Goal: Information Seeking & Learning: Learn about a topic

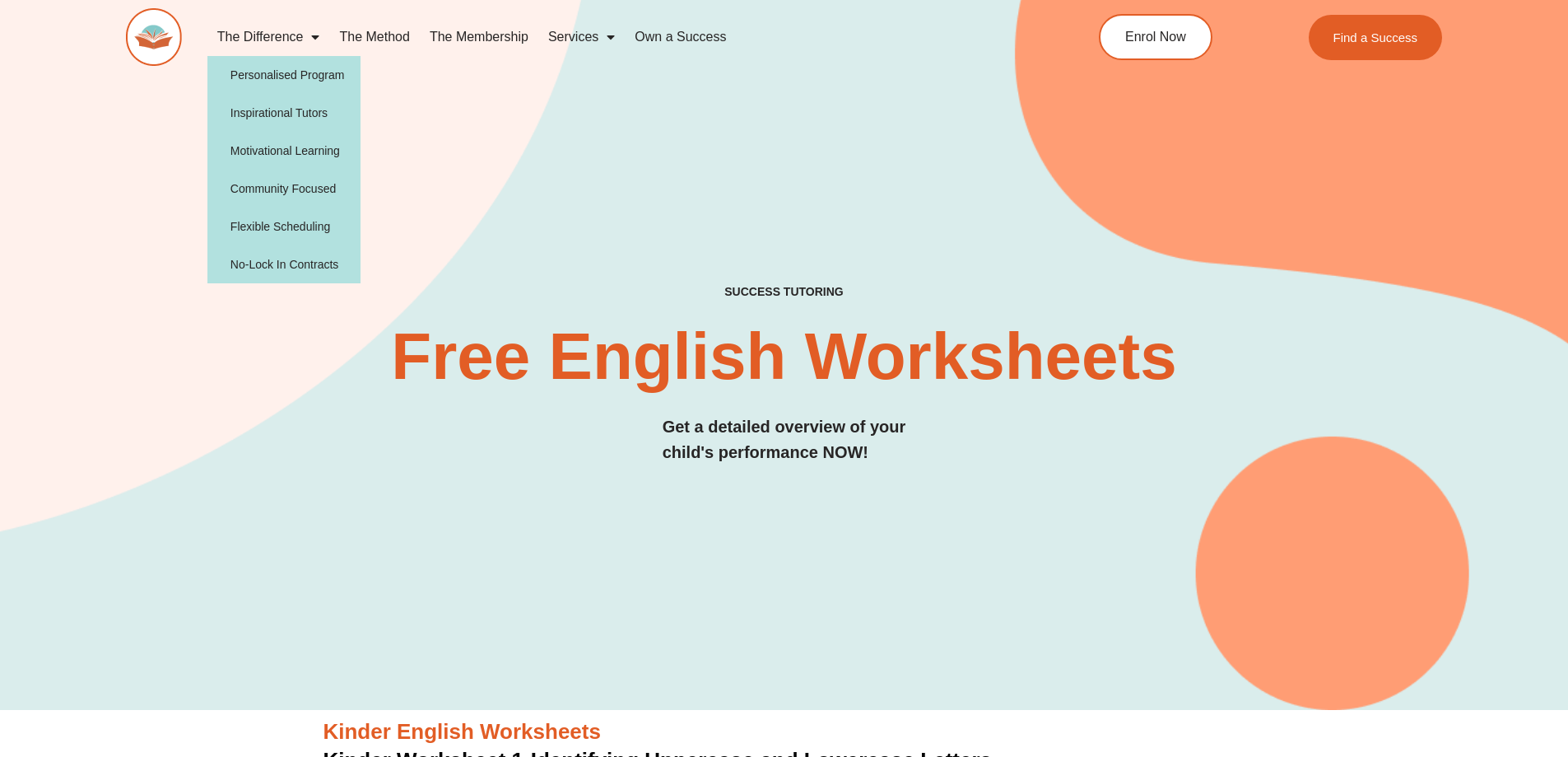
click at [326, 34] on link "The Difference" at bounding box center [269, 37] width 123 height 38
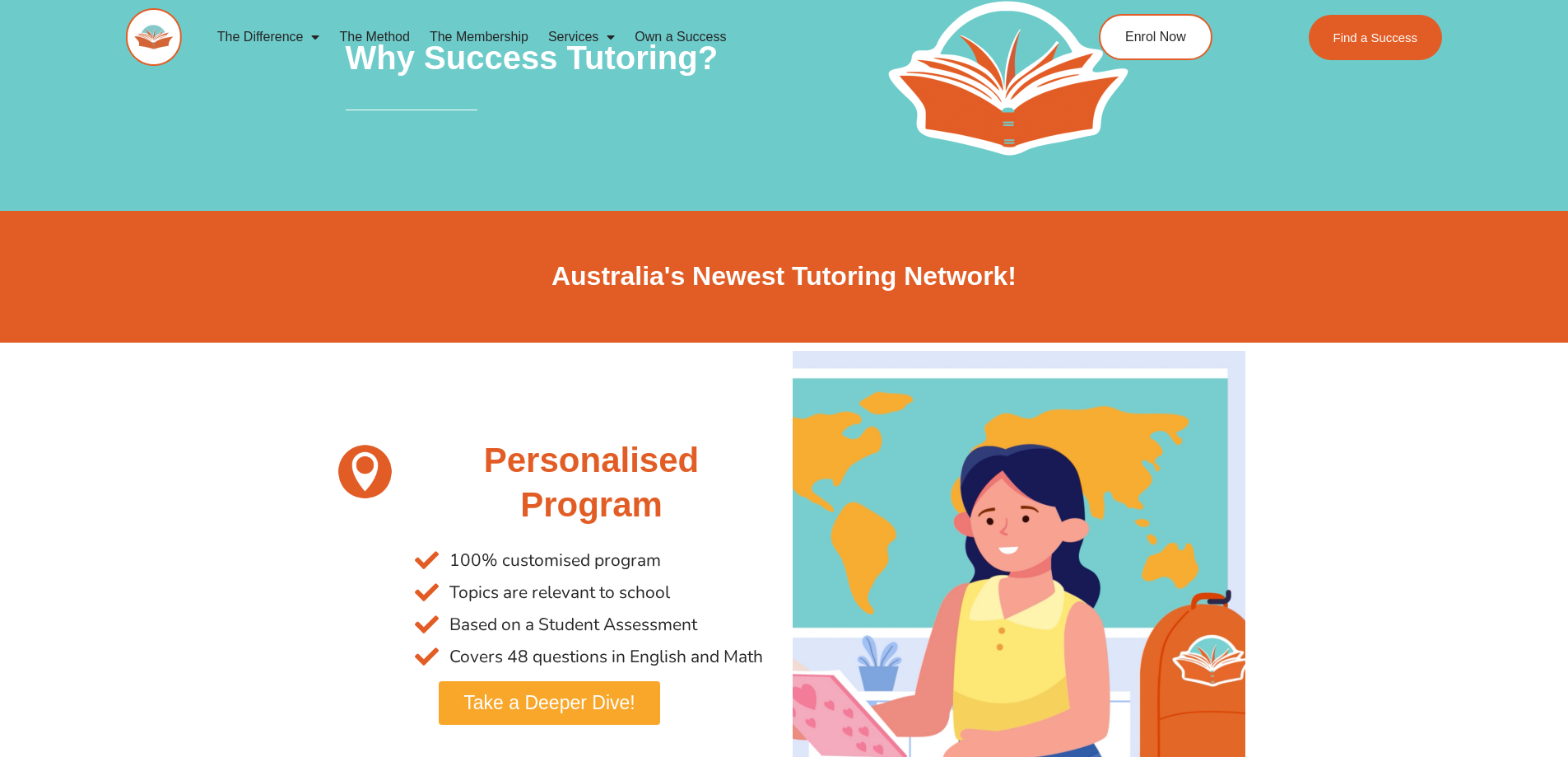
click at [311, 37] on span "Menu" at bounding box center [311, 37] width 17 height 30
click at [367, 31] on link "The Method" at bounding box center [374, 37] width 90 height 38
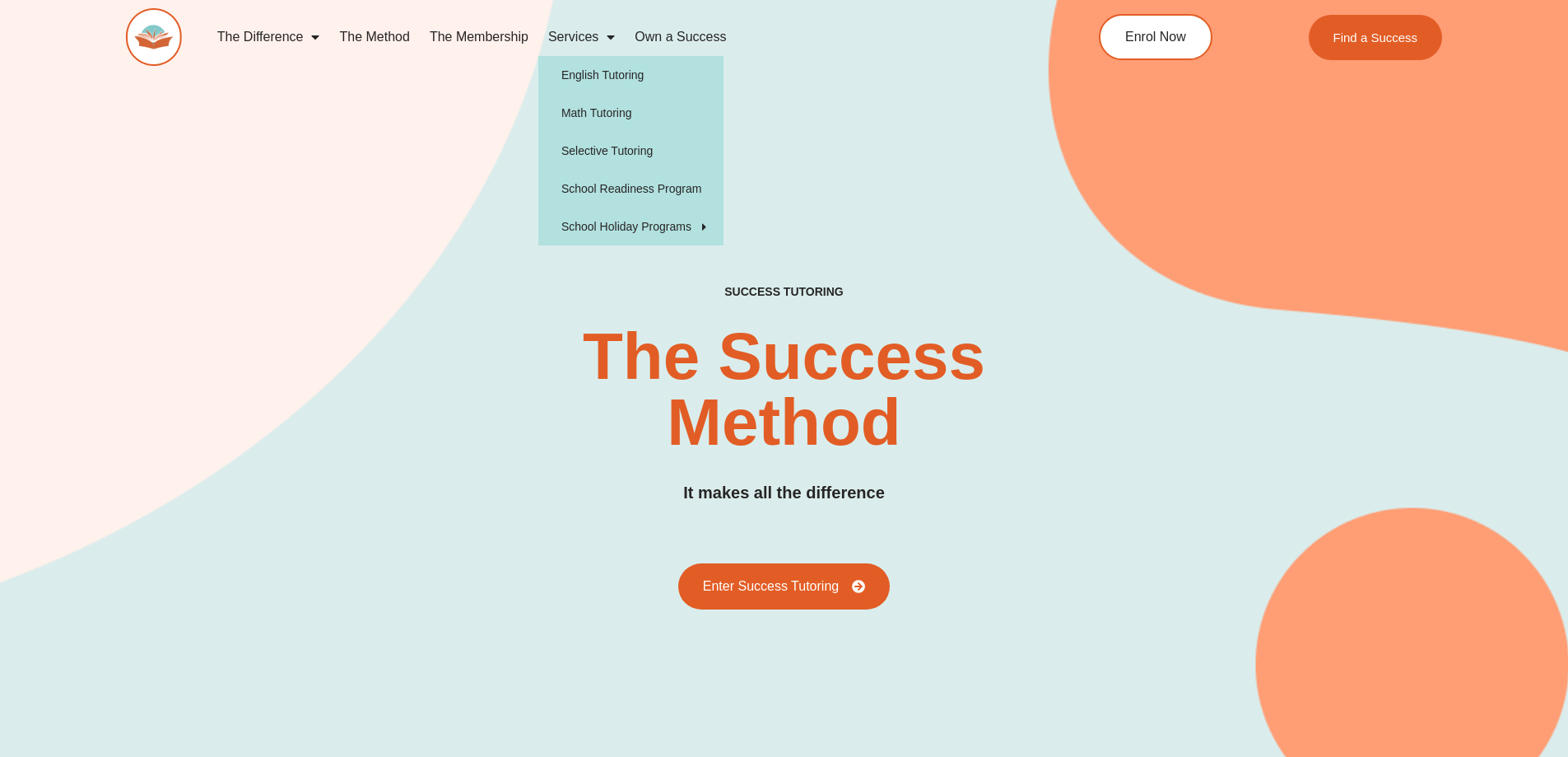
click at [613, 37] on span "Menu" at bounding box center [606, 37] width 17 height 30
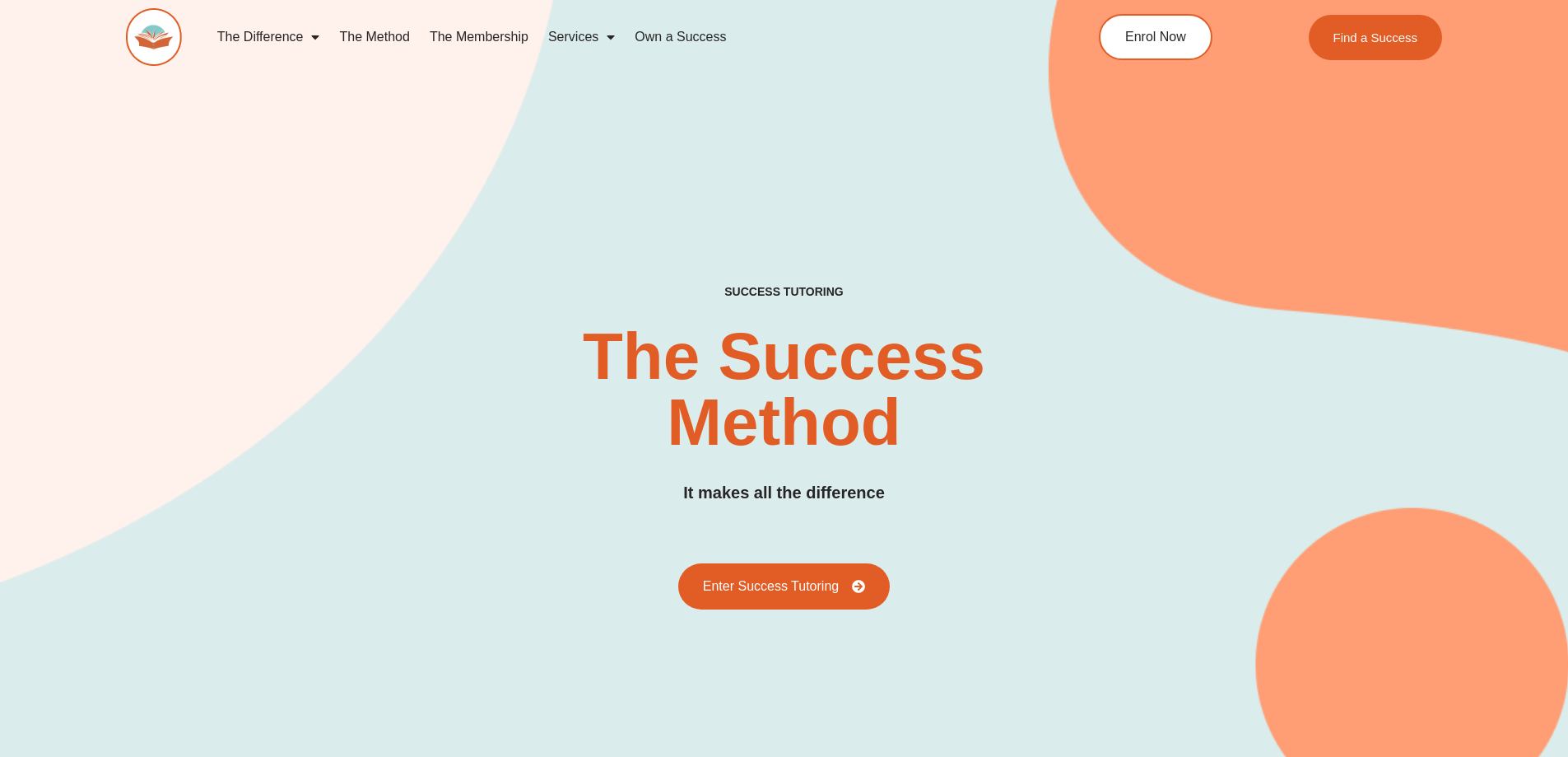
click at [600, 41] on span "Menu" at bounding box center [606, 37] width 17 height 30
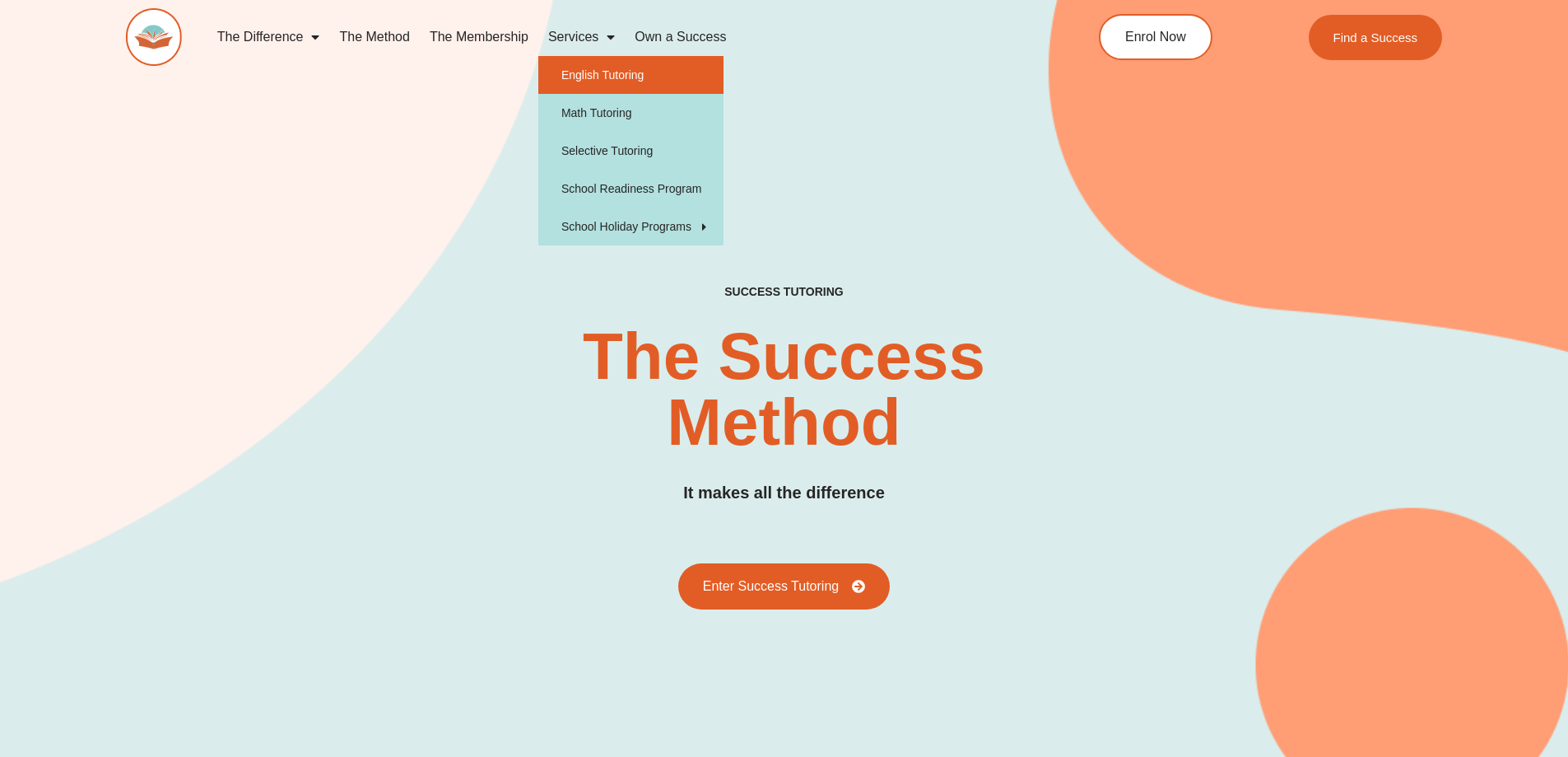
click at [646, 74] on link "English Tutoring" at bounding box center [630, 75] width 185 height 38
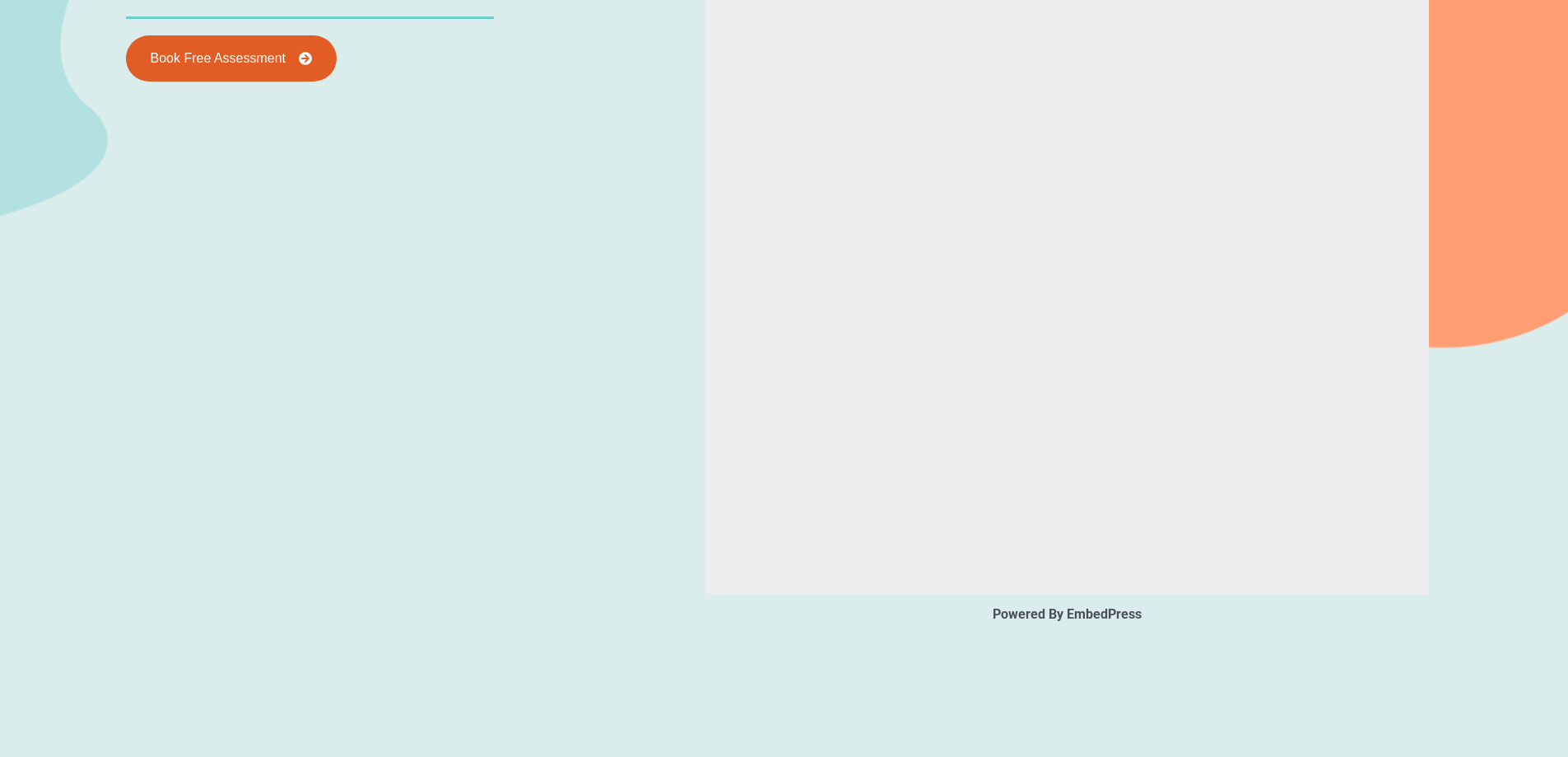
type input "*"
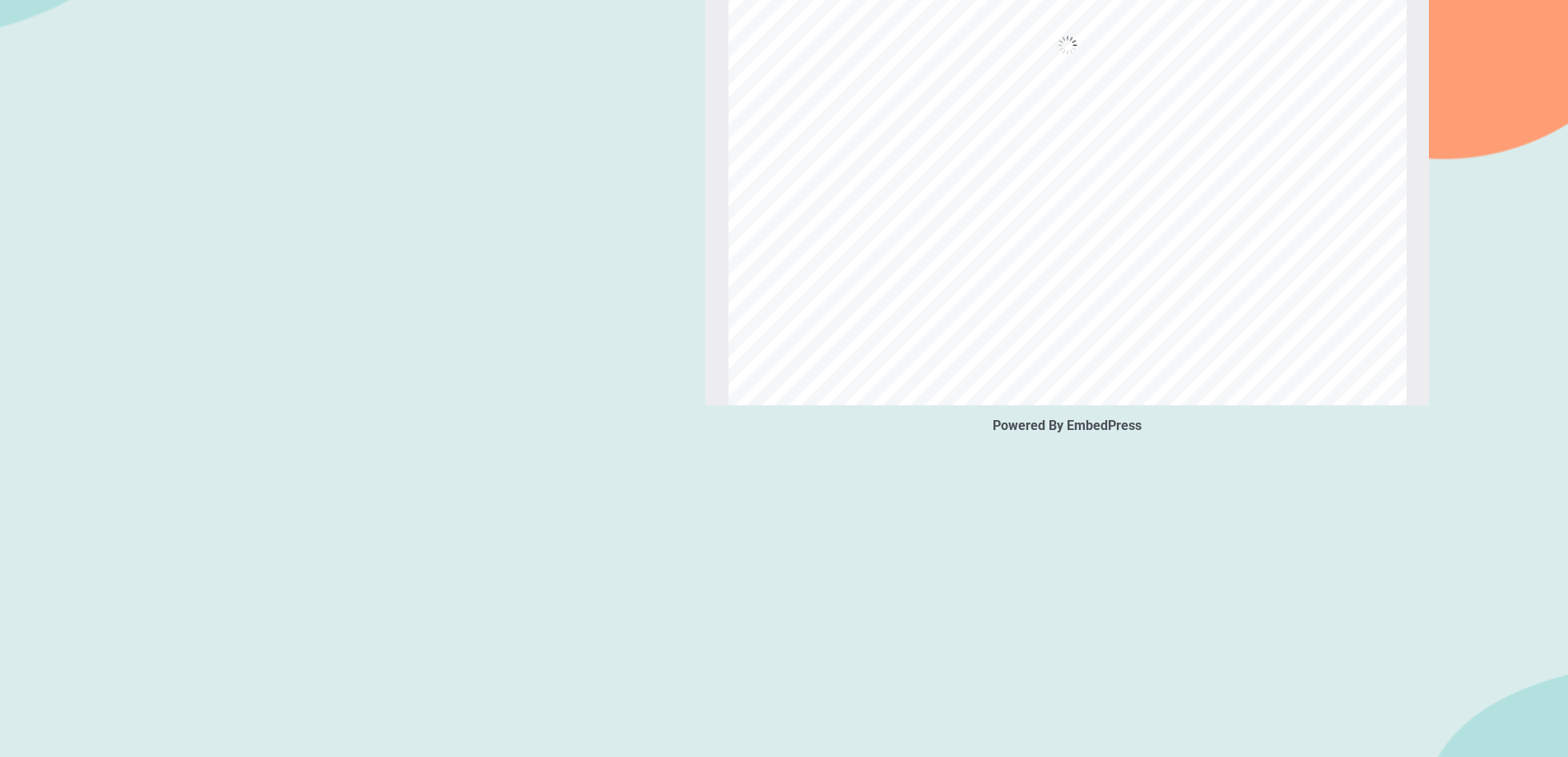
scroll to position [2635, 0]
